Goal: Task Accomplishment & Management: Manage account settings

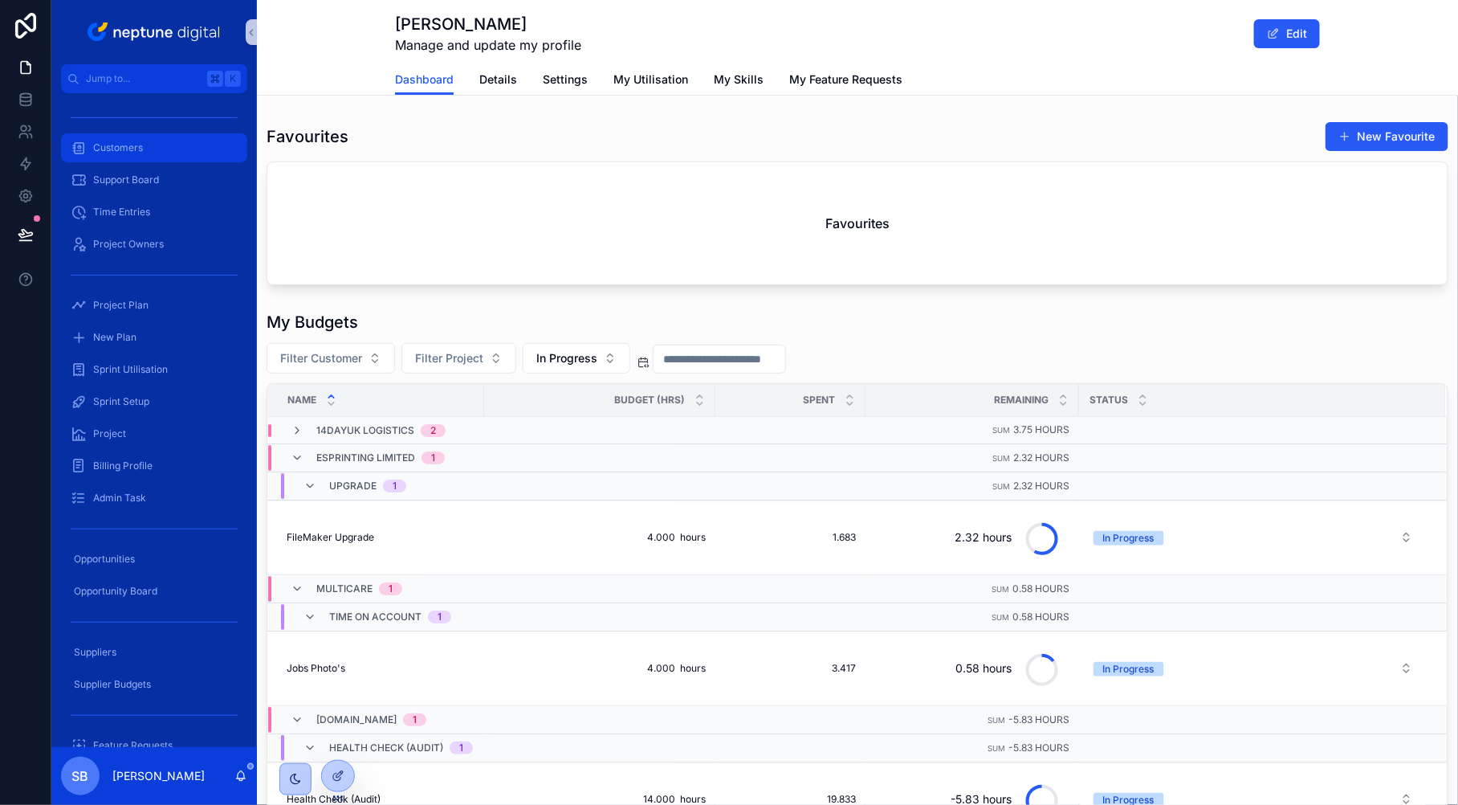
click at [155, 137] on div "Customers" at bounding box center [154, 148] width 167 height 26
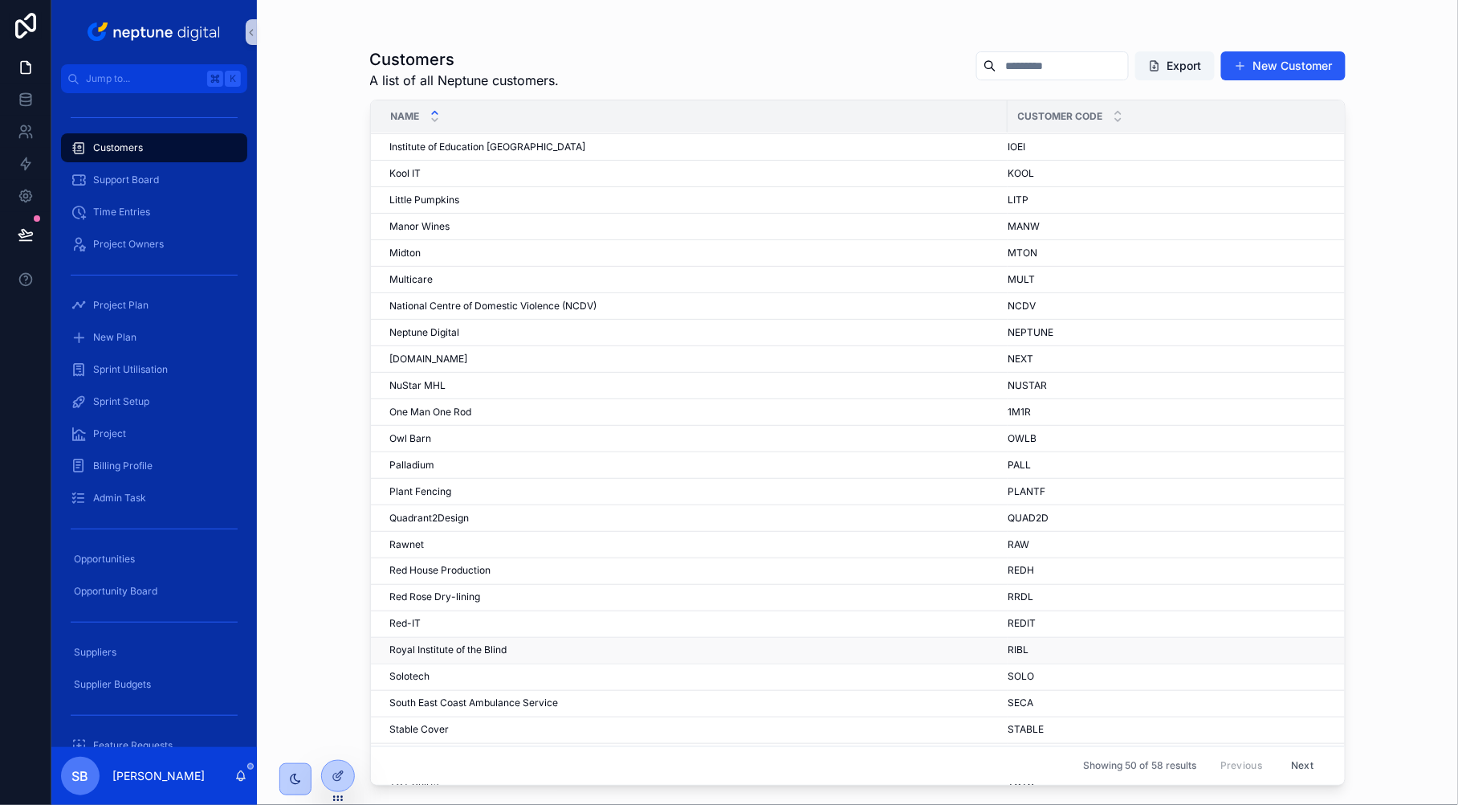
scroll to position [649, 0]
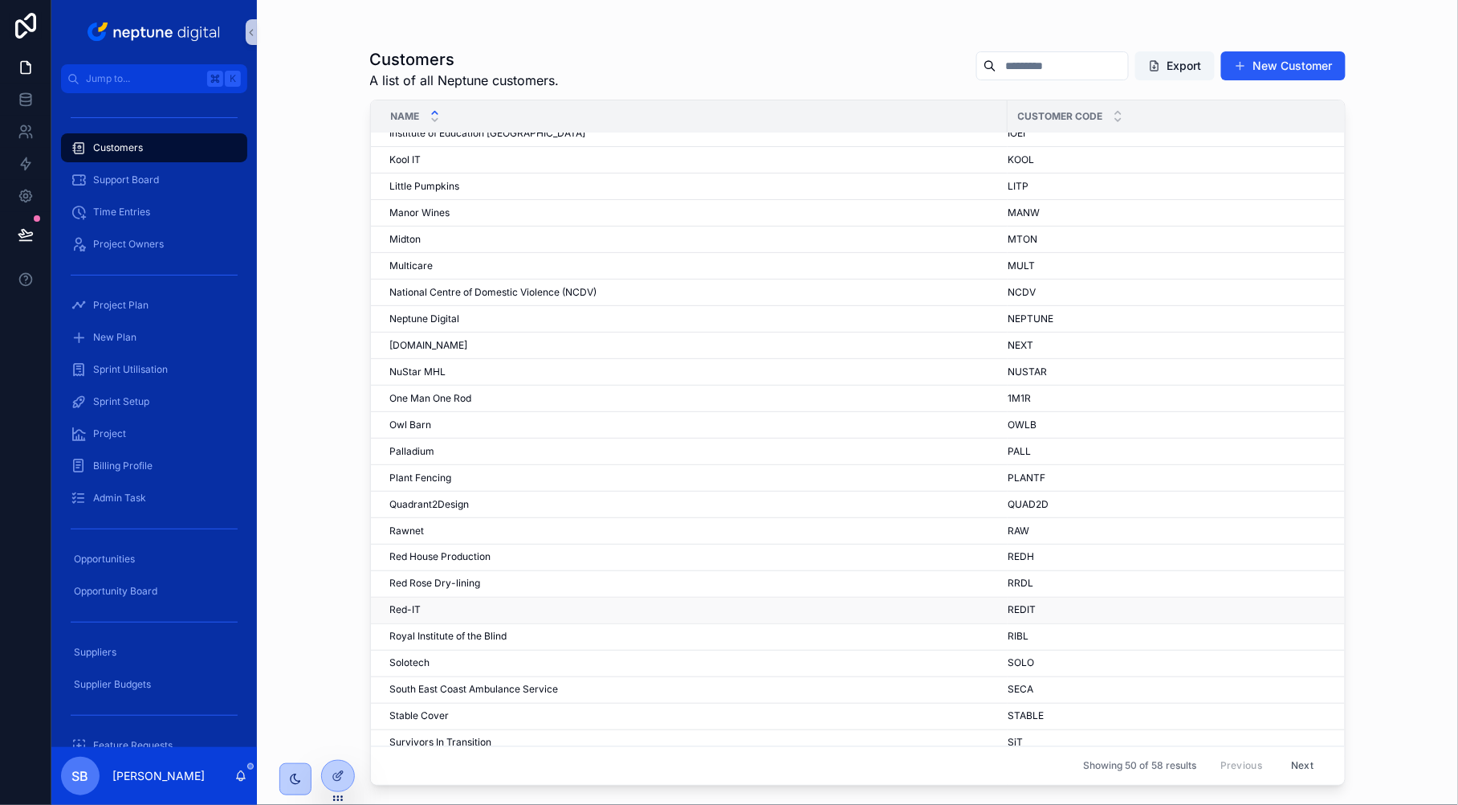
click at [416, 616] on span "Red-IT" at bounding box center [405, 610] width 31 height 13
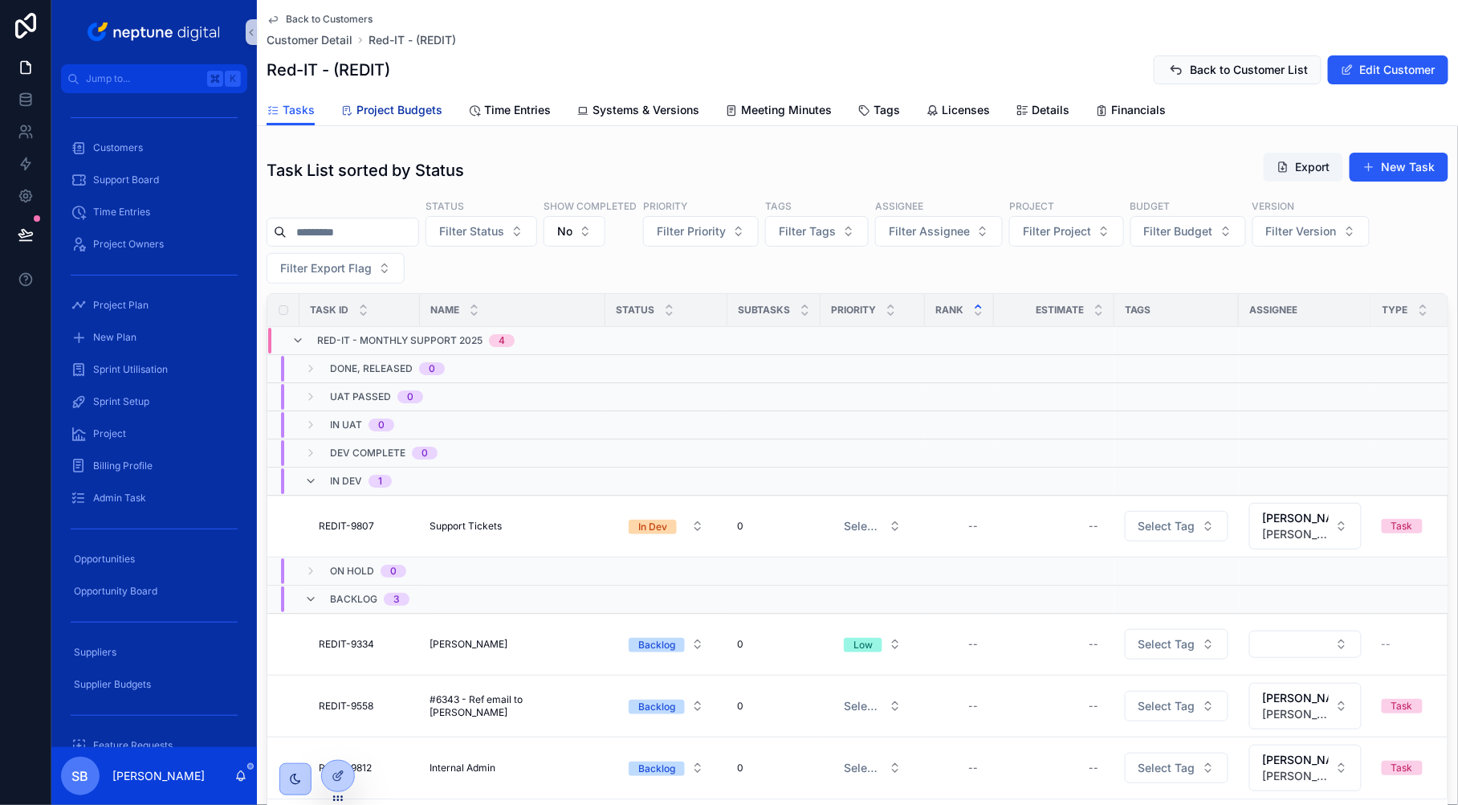
click at [410, 114] on span "Project Budgets" at bounding box center [400, 110] width 86 height 16
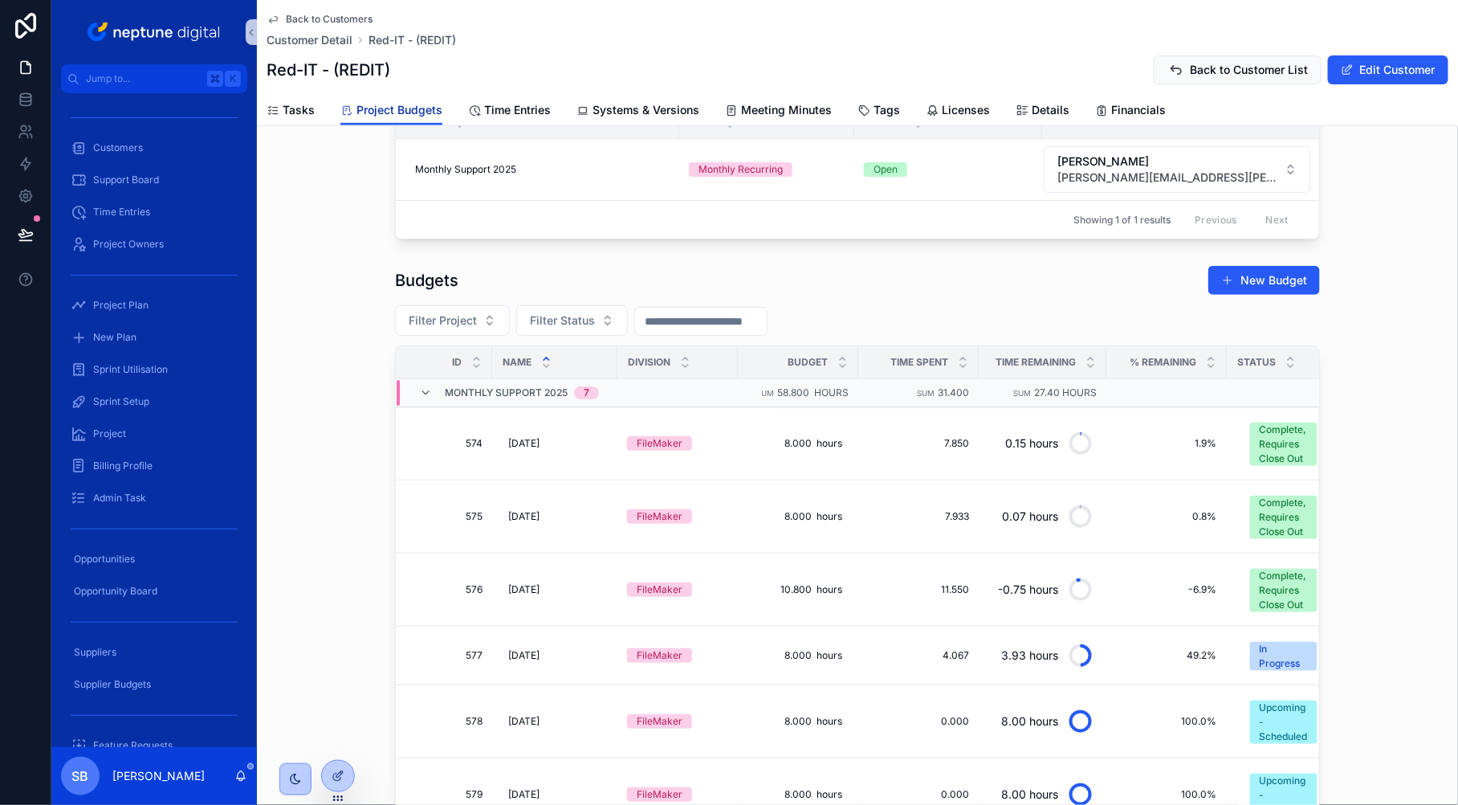
scroll to position [141, 0]
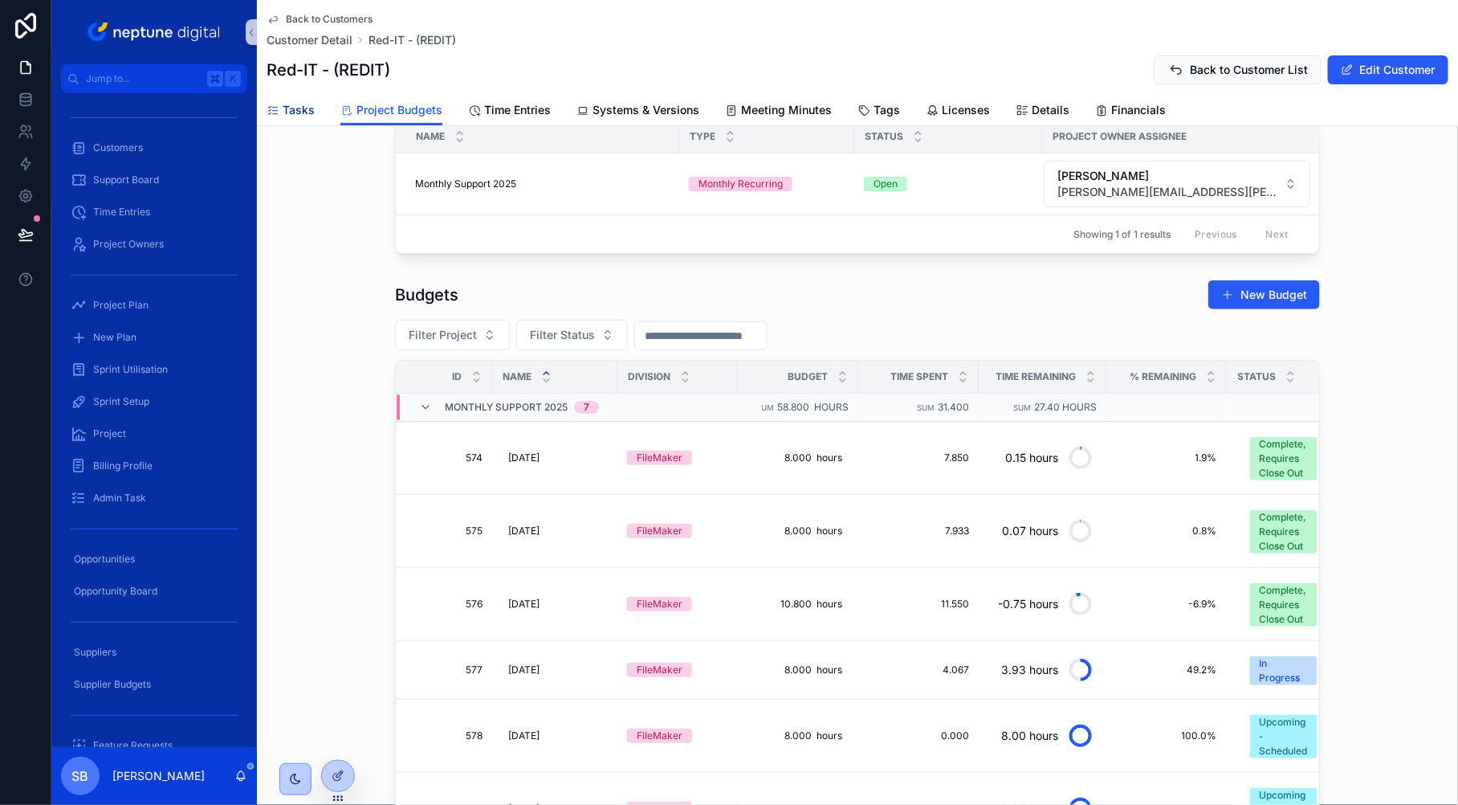
click at [290, 109] on span "Tasks" at bounding box center [299, 110] width 32 height 16
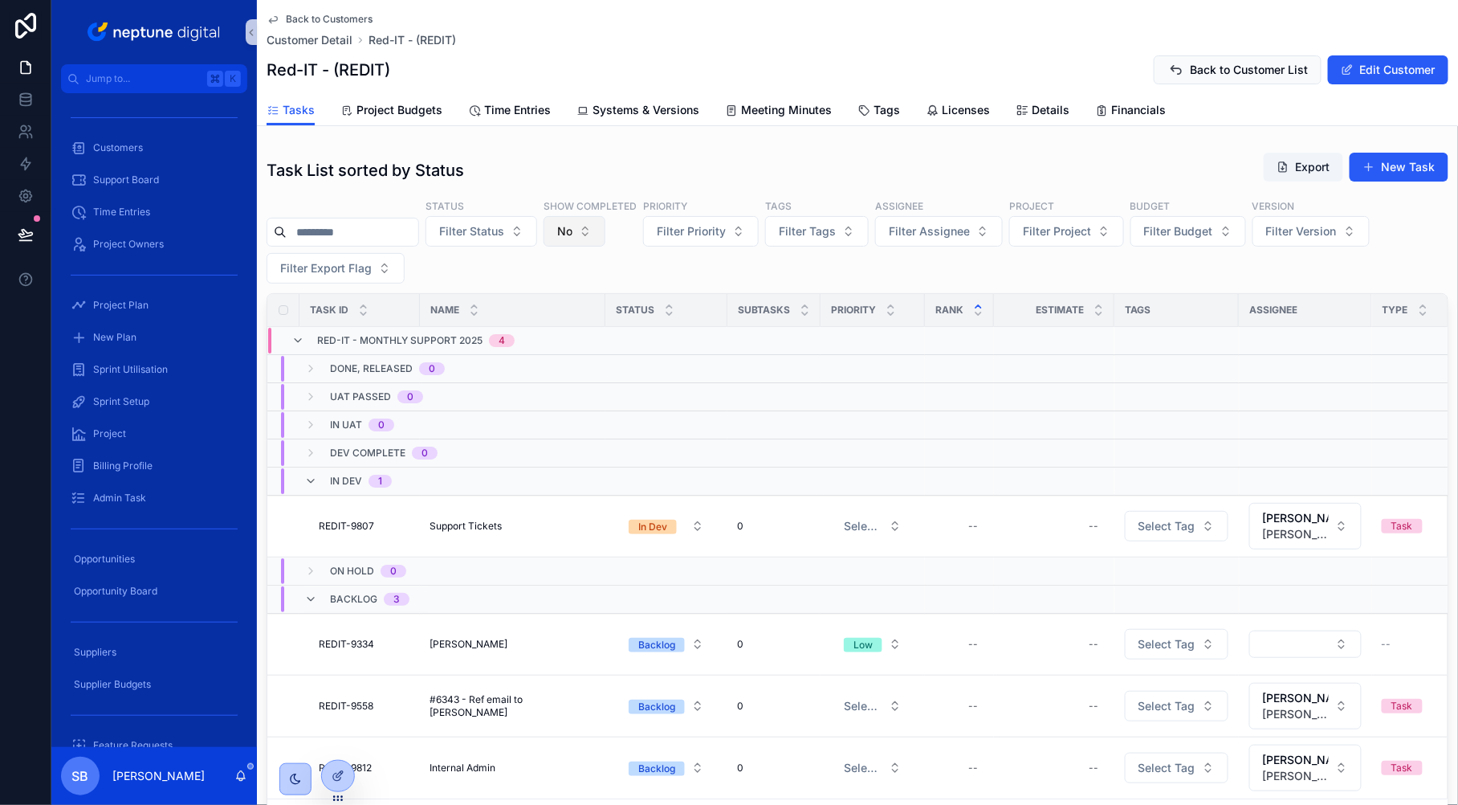
click at [594, 229] on button "No" at bounding box center [575, 231] width 62 height 31
click at [525, 295] on div "----" at bounding box center [591, 296] width 193 height 26
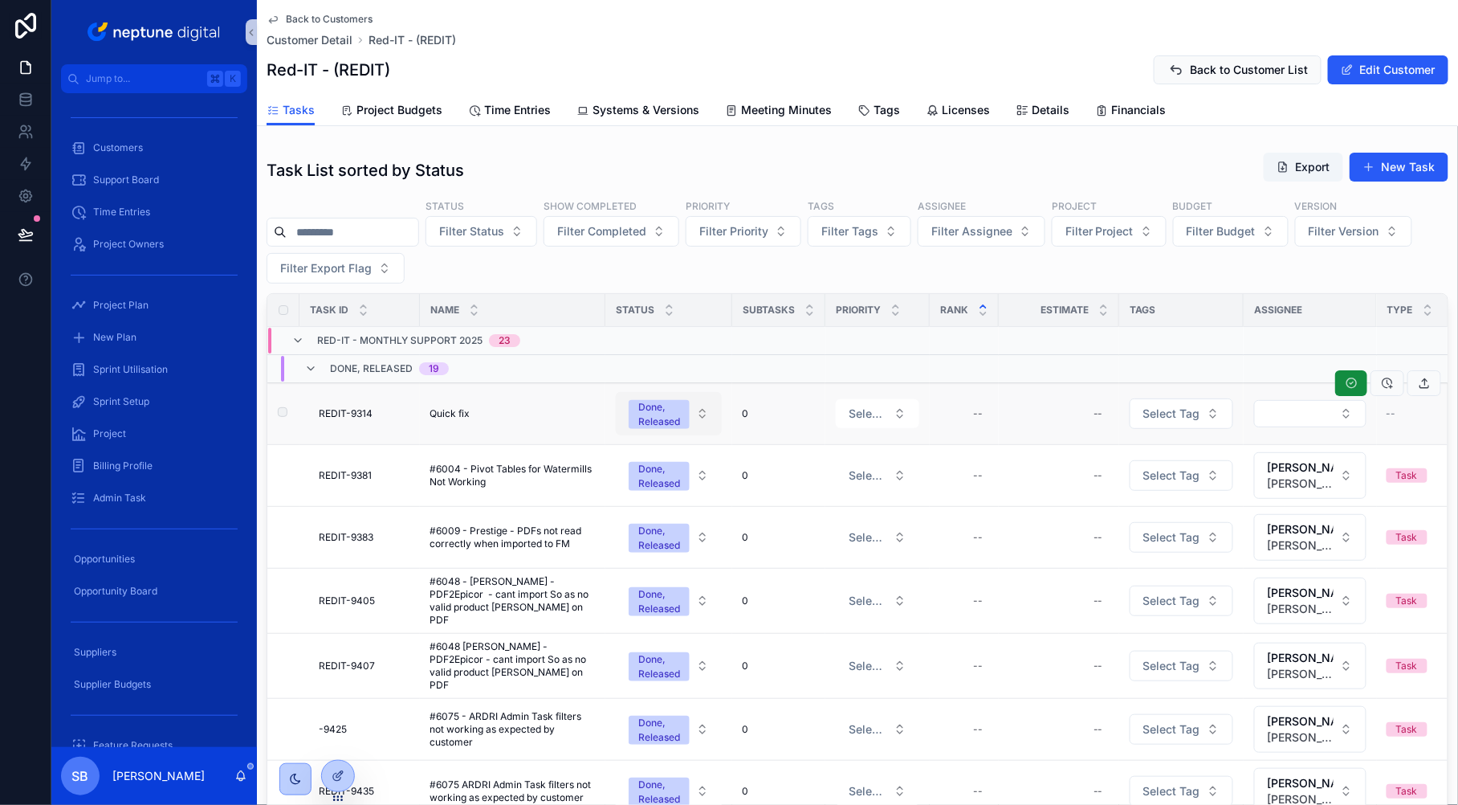
scroll to position [3, 0]
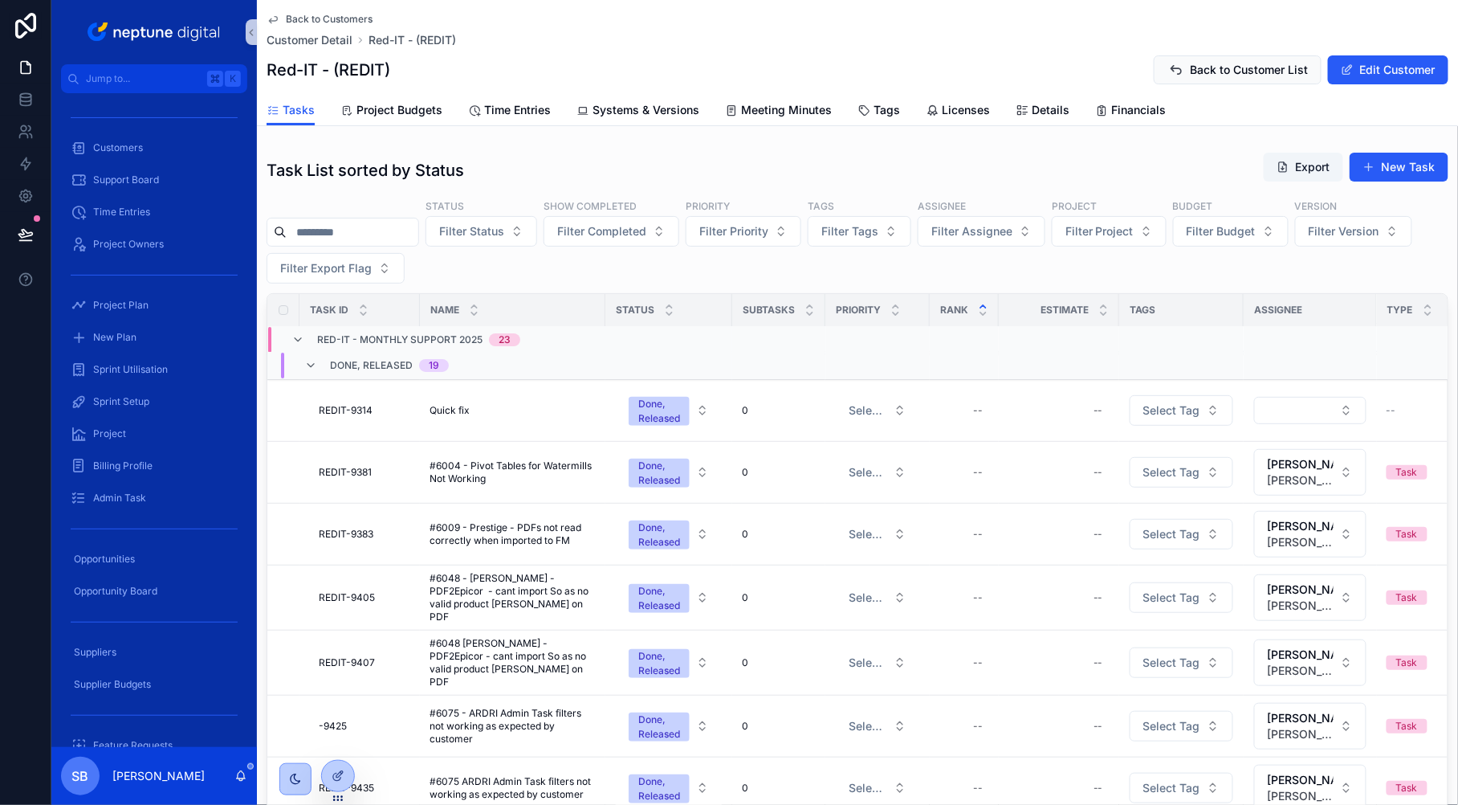
click at [1207, 253] on div "Status Filter Status Show Completed Filter Completed Priority Filter Priority T…" at bounding box center [858, 240] width 1182 height 85
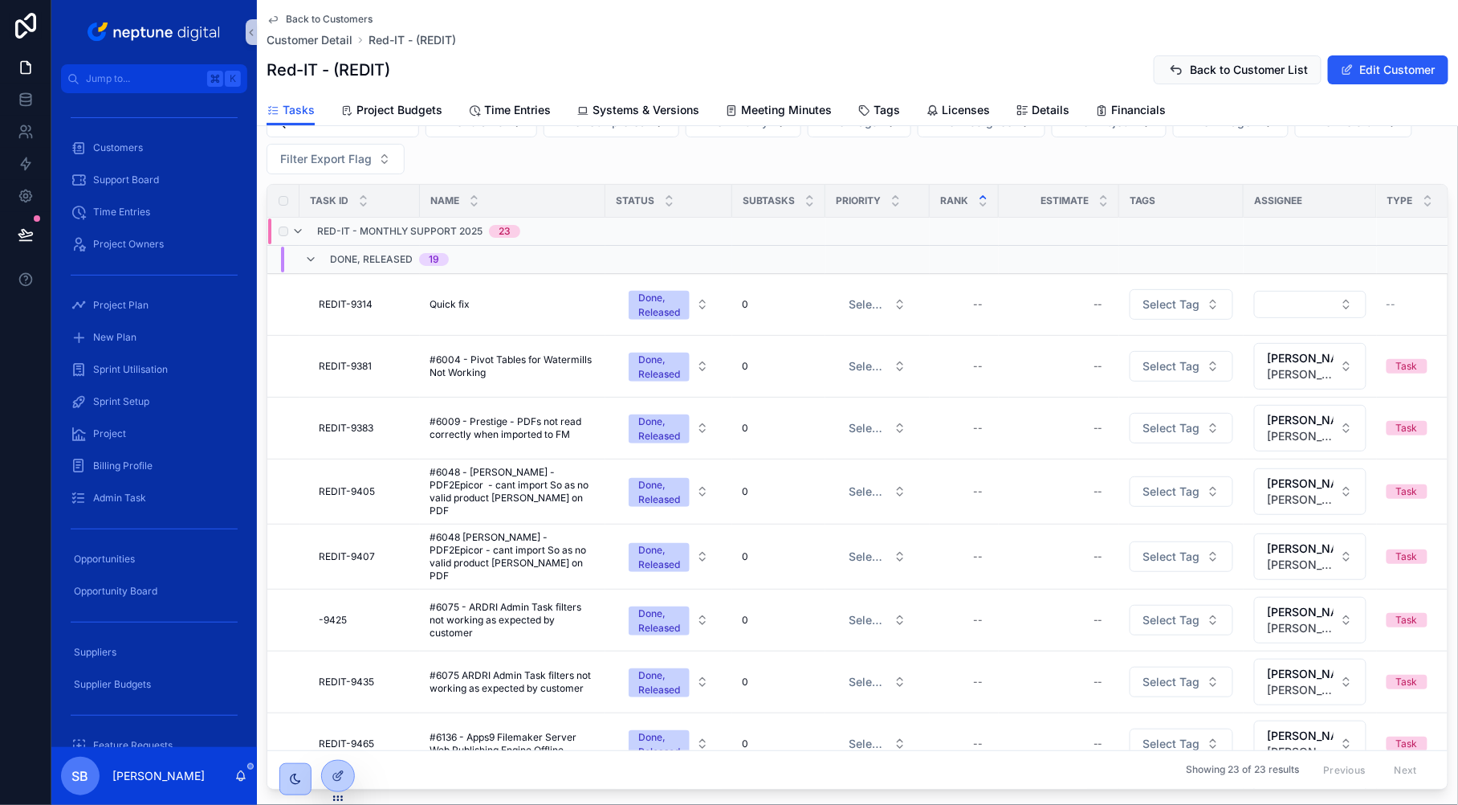
scroll to position [0, 0]
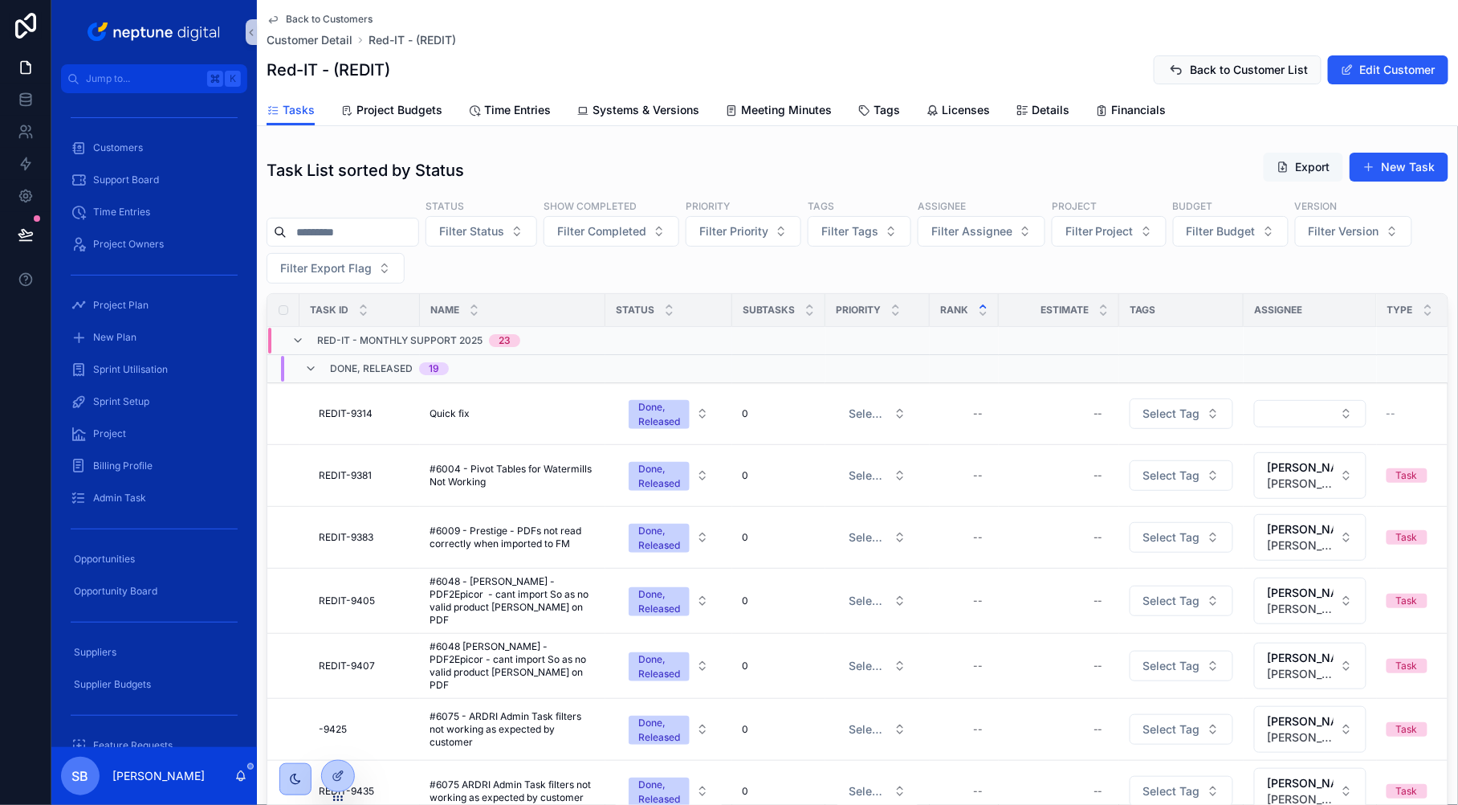
click at [1299, 175] on button "Export" at bounding box center [1304, 167] width 80 height 29
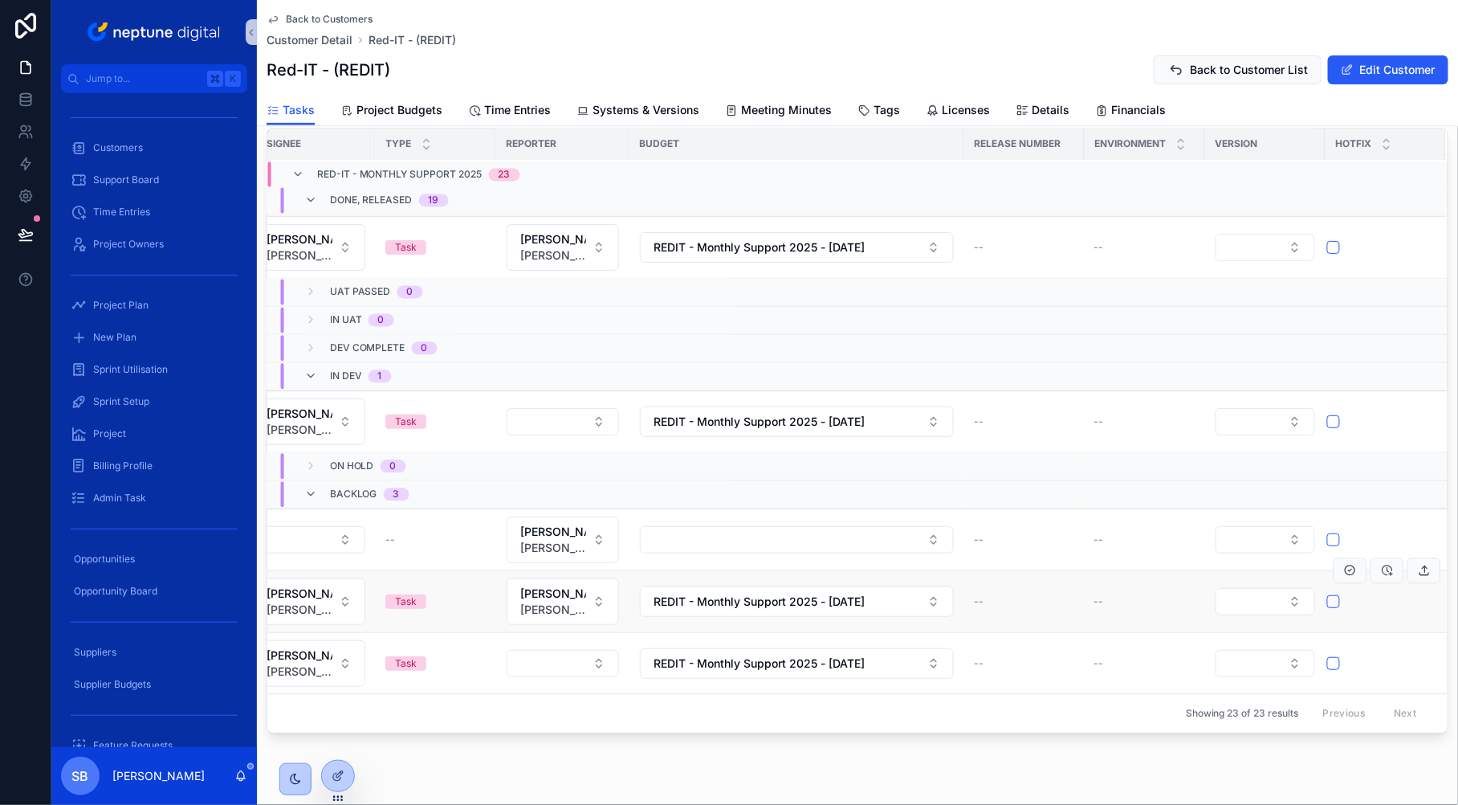
scroll to position [1164, 1004]
click at [1405, 610] on td "scrollable content" at bounding box center [1386, 602] width 120 height 62
click at [1378, 609] on td "scrollable content" at bounding box center [1386, 602] width 120 height 62
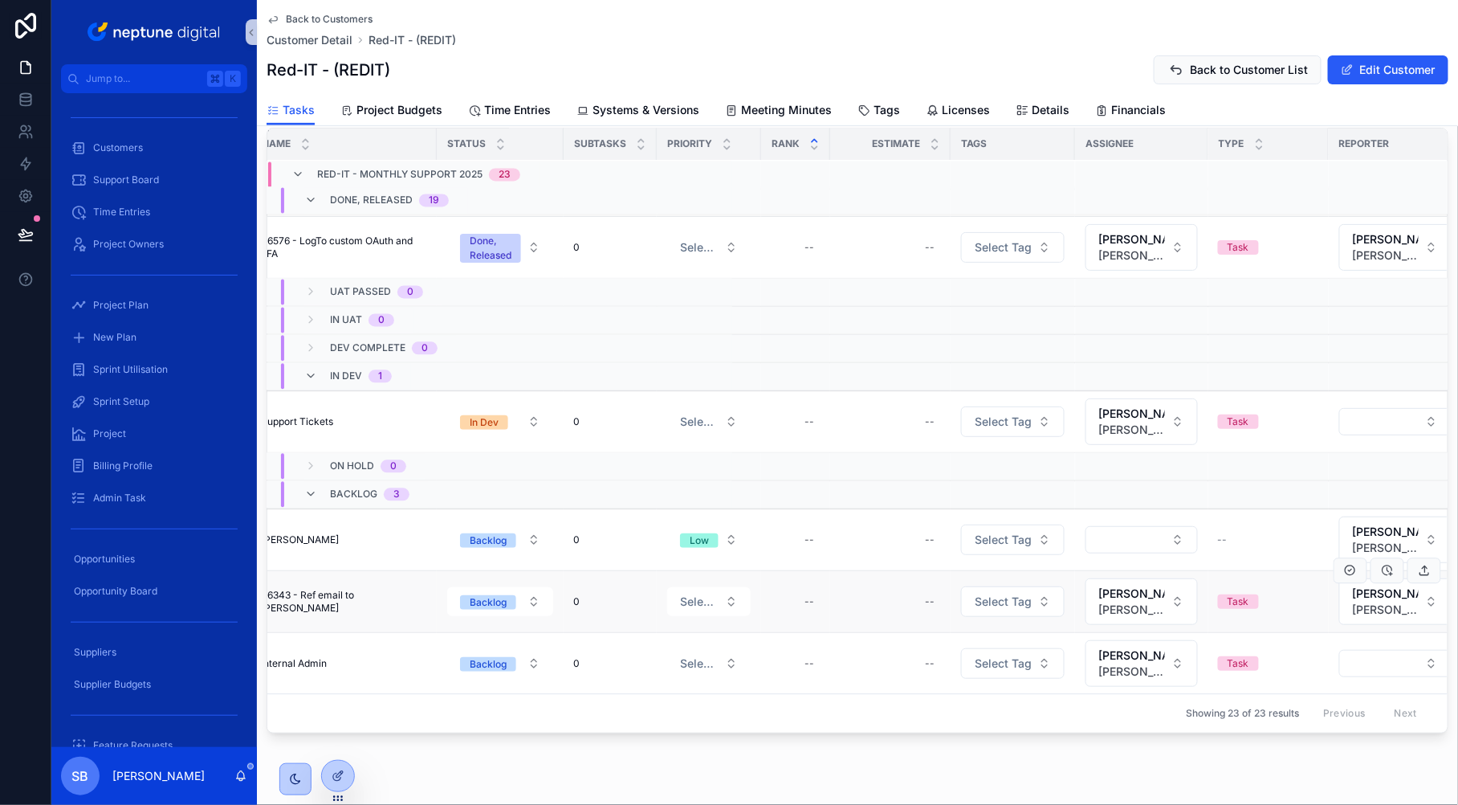
scroll to position [1163, 0]
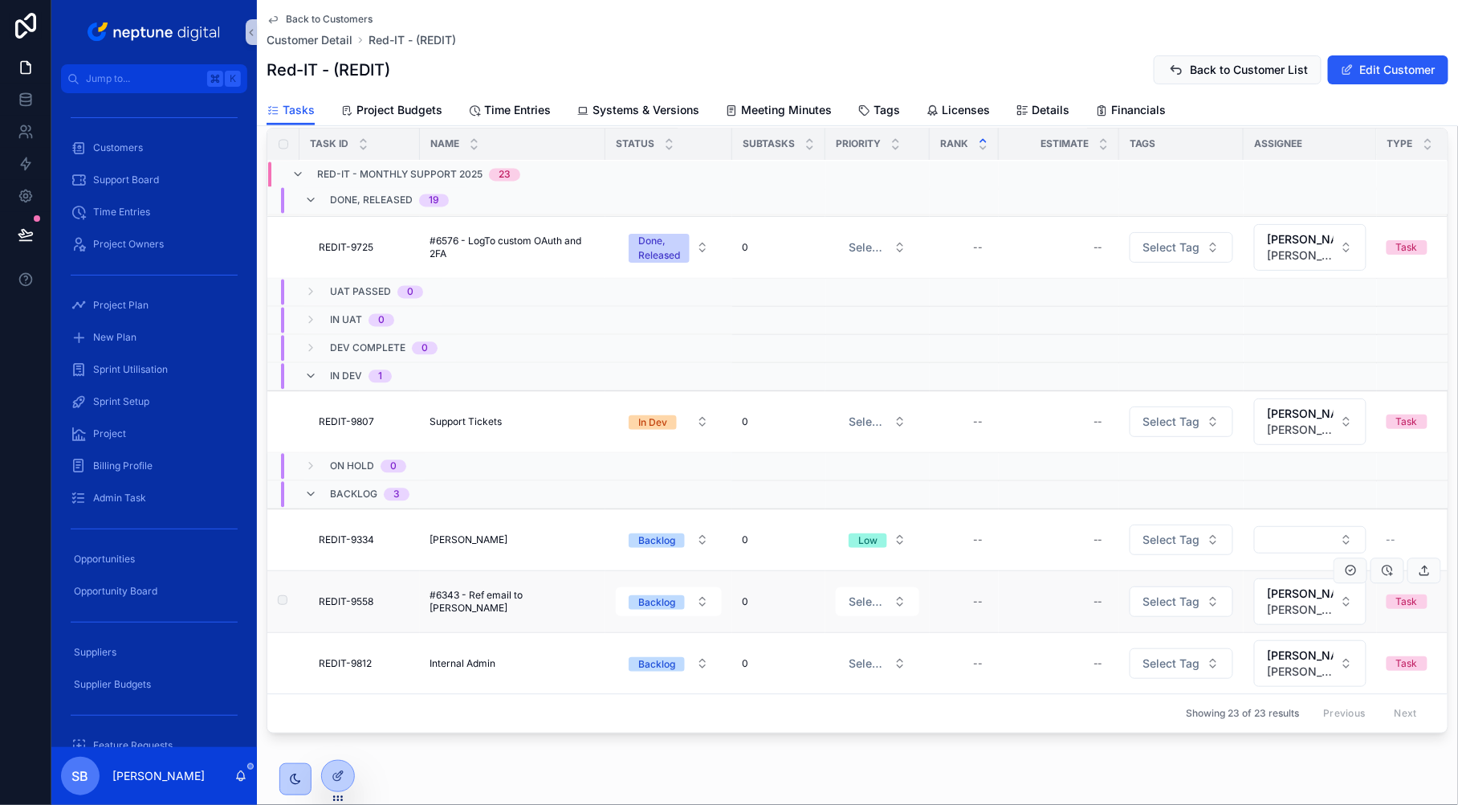
click at [470, 603] on span "#6343 - Ref email to Carl" at bounding box center [513, 602] width 166 height 26
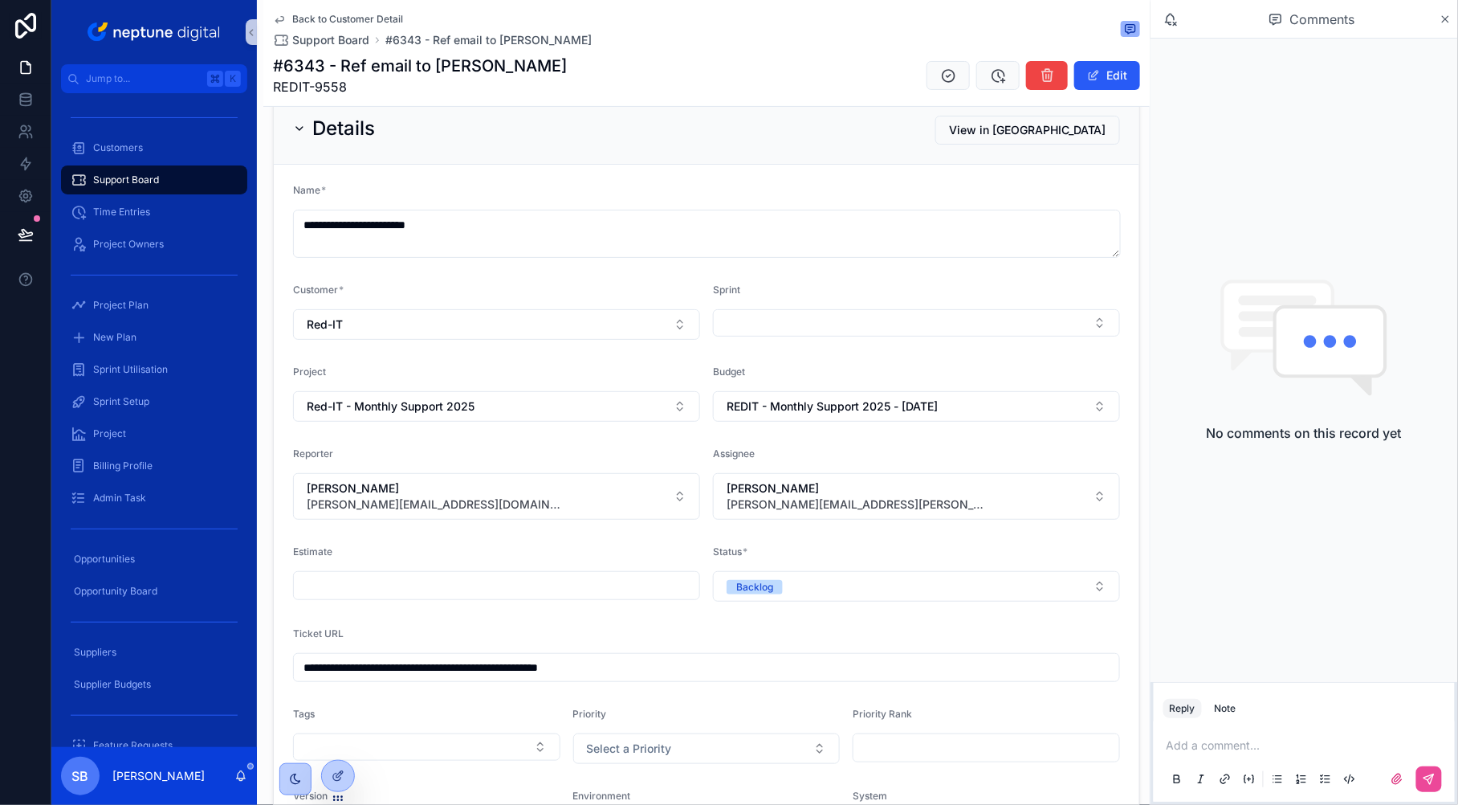
scroll to position [61, 0]
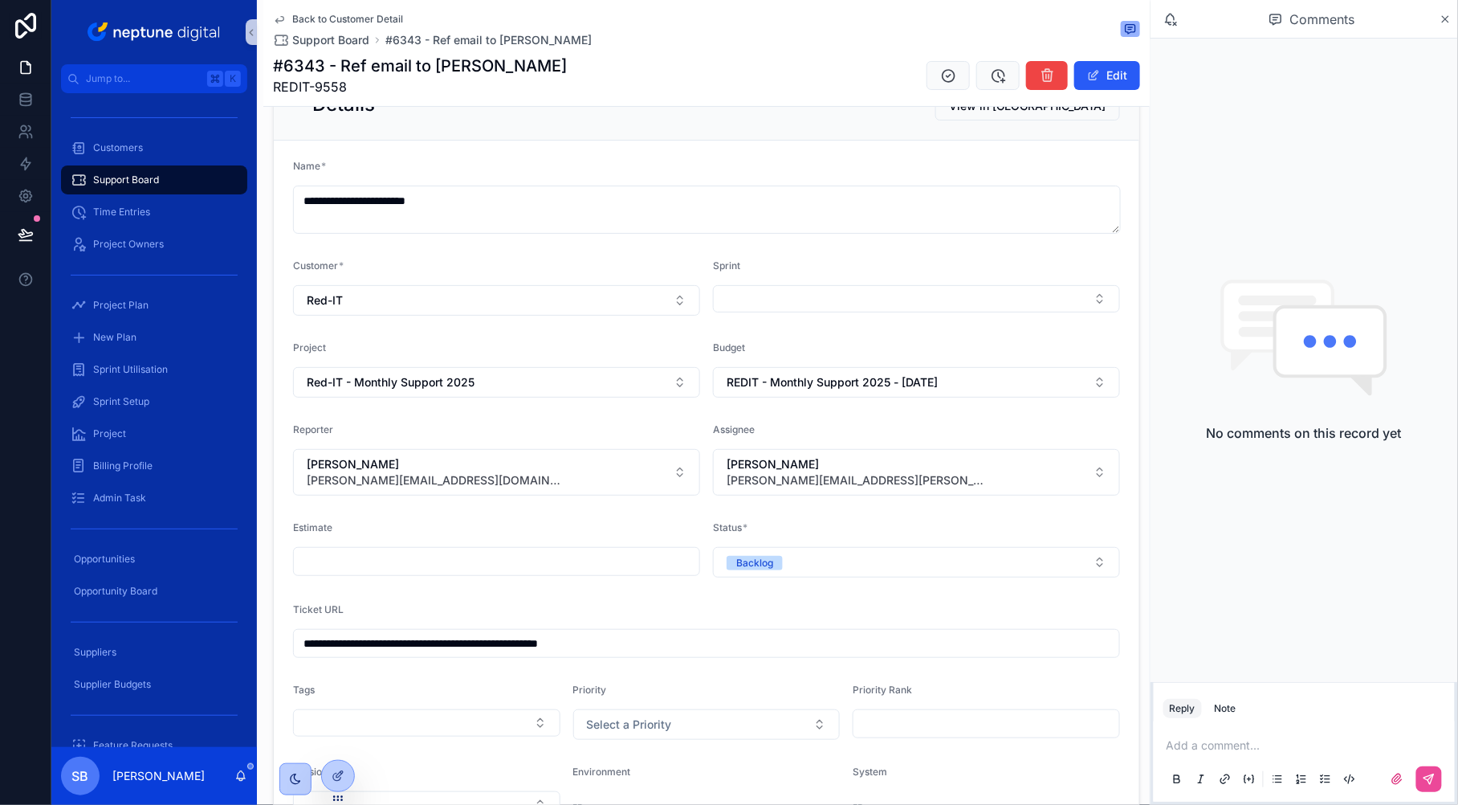
click at [673, 650] on input "**********" at bounding box center [707, 643] width 826 height 22
drag, startPoint x: 662, startPoint y: 646, endPoint x: 275, endPoint y: 628, distance: 386.7
click at [275, 628] on form "**********" at bounding box center [707, 521] width 866 height 761
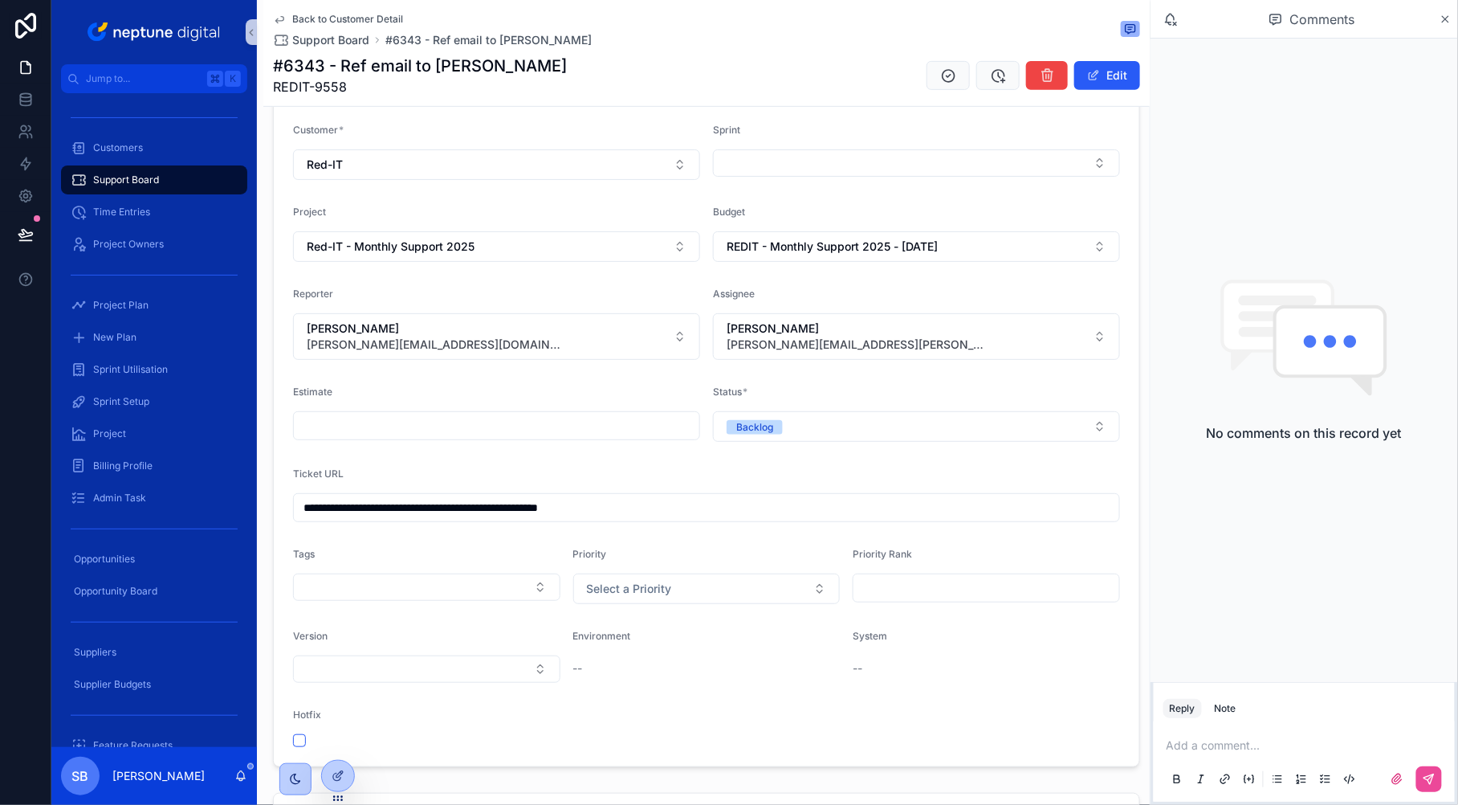
scroll to position [198, 0]
drag, startPoint x: 822, startPoint y: 422, endPoint x: 831, endPoint y: 429, distance: 11.6
click at [822, 422] on button "Backlog" at bounding box center [916, 425] width 407 height 31
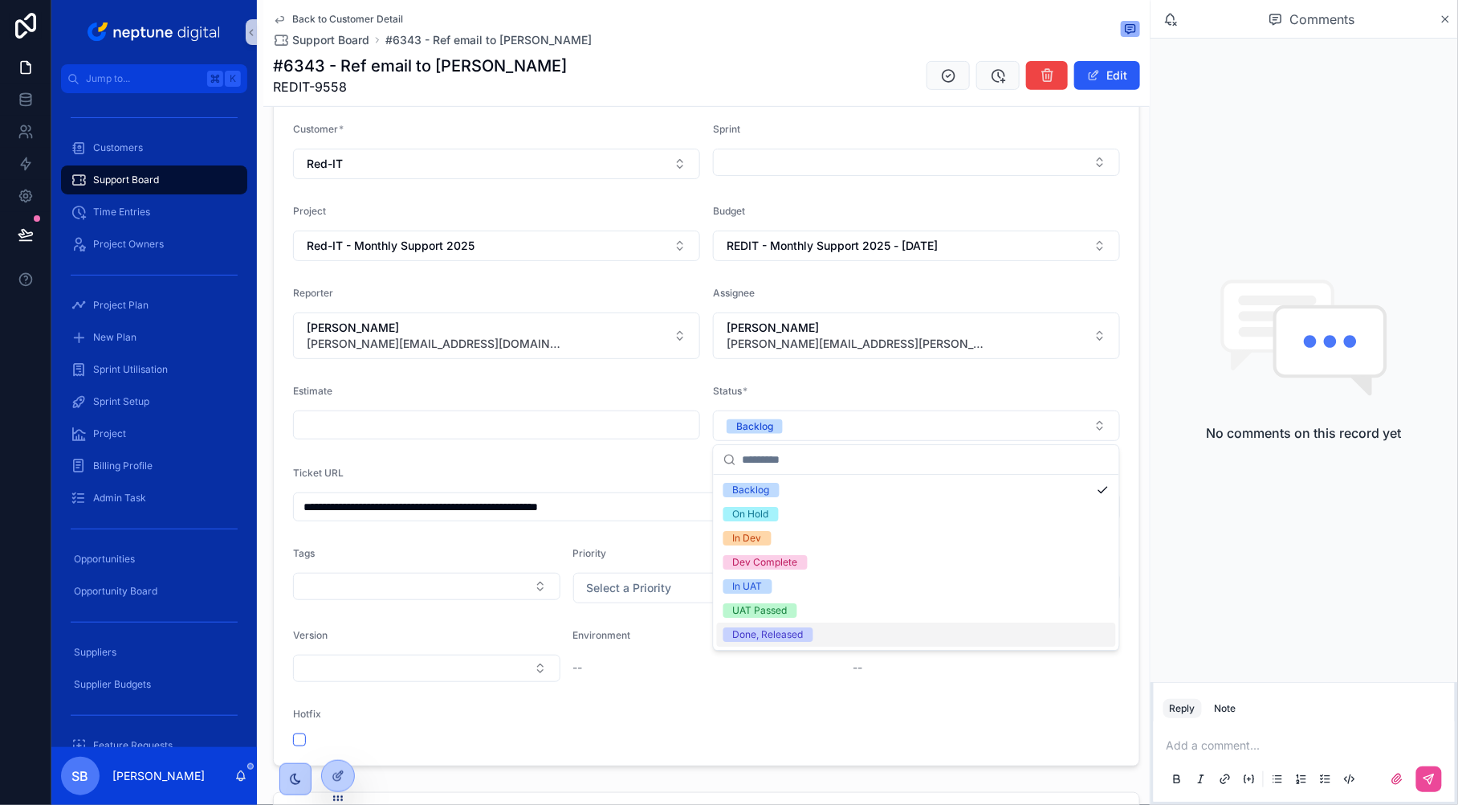
click at [789, 630] on div "Done, Released" at bounding box center [768, 634] width 71 height 14
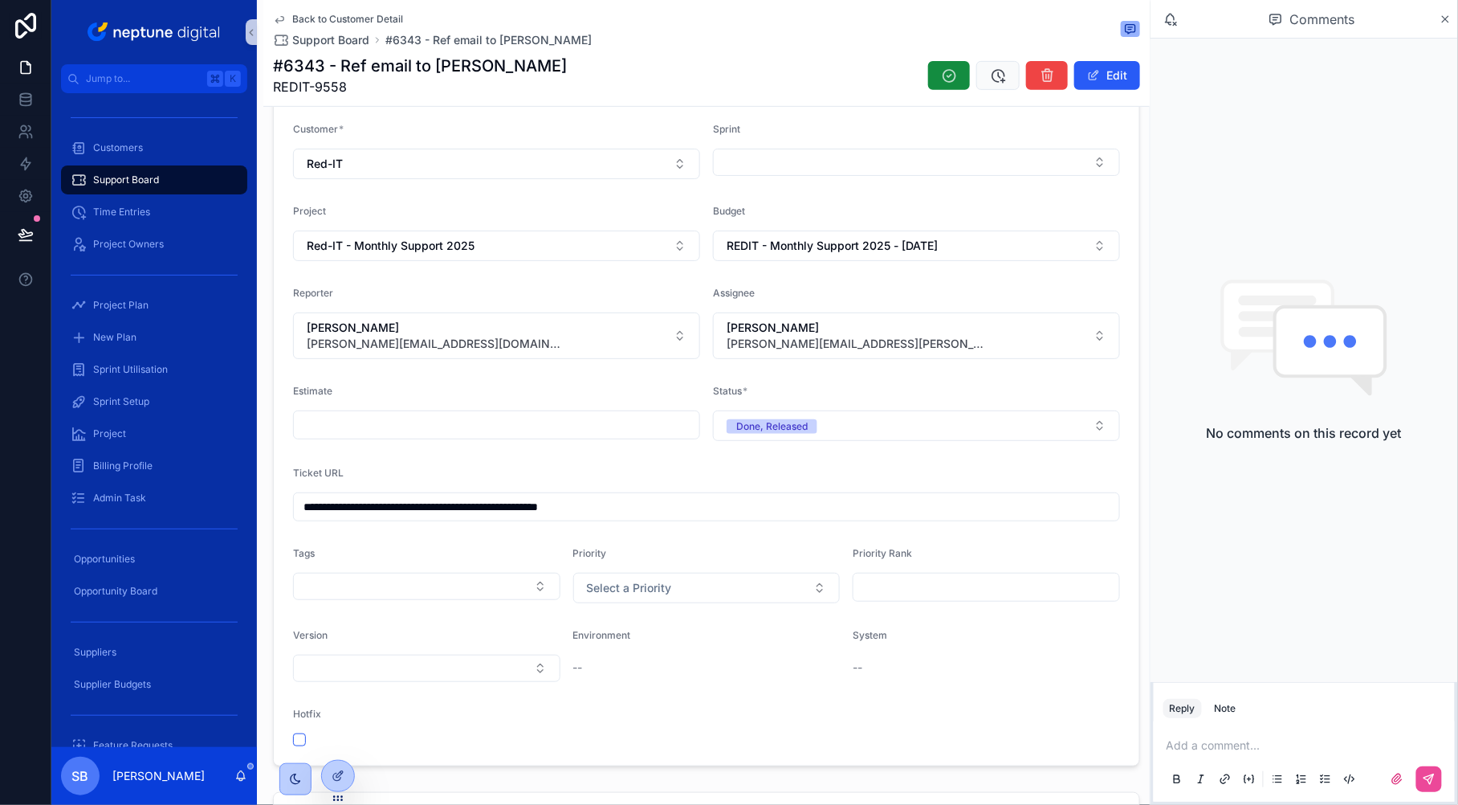
click at [305, 19] on span "Back to Customer Detail" at bounding box center [347, 19] width 111 height 13
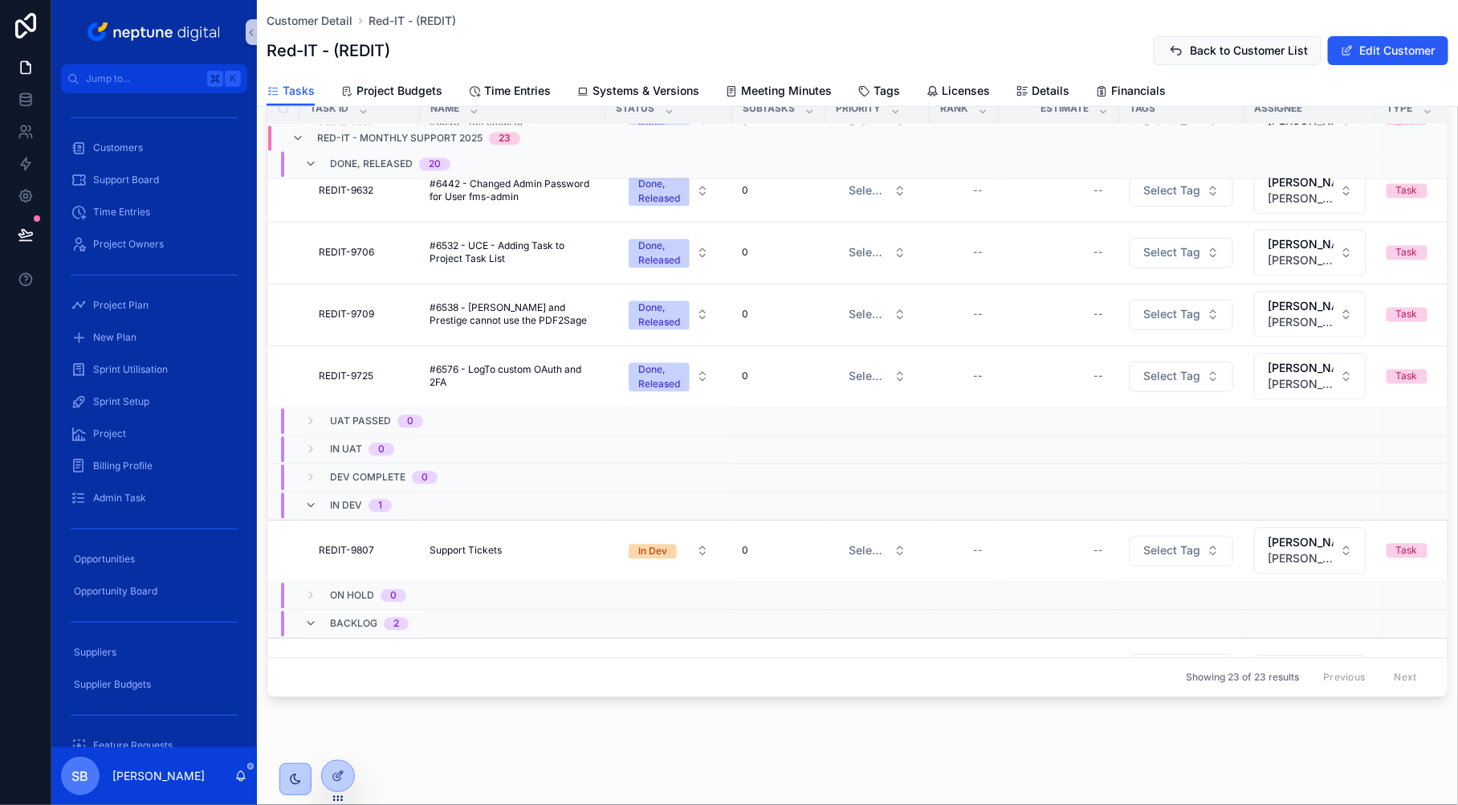
scroll to position [899, 0]
